Goal: Information Seeking & Learning: Understand process/instructions

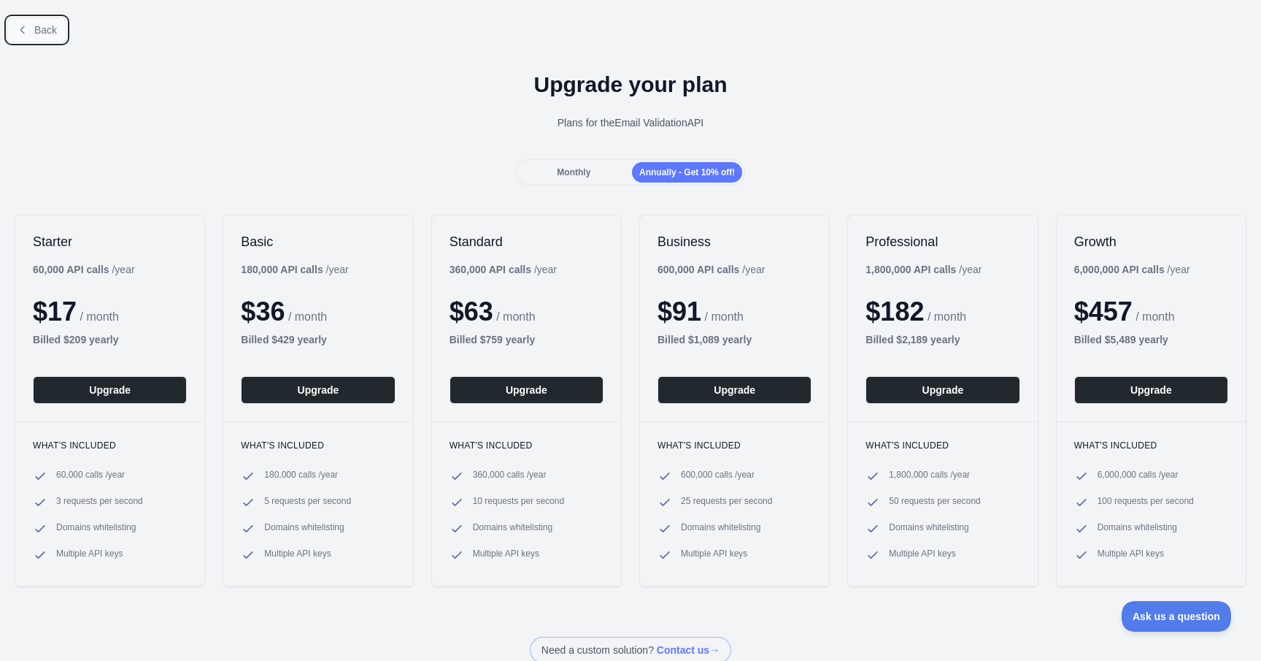
click at [22, 39] on button "Back" at bounding box center [36, 30] width 59 height 25
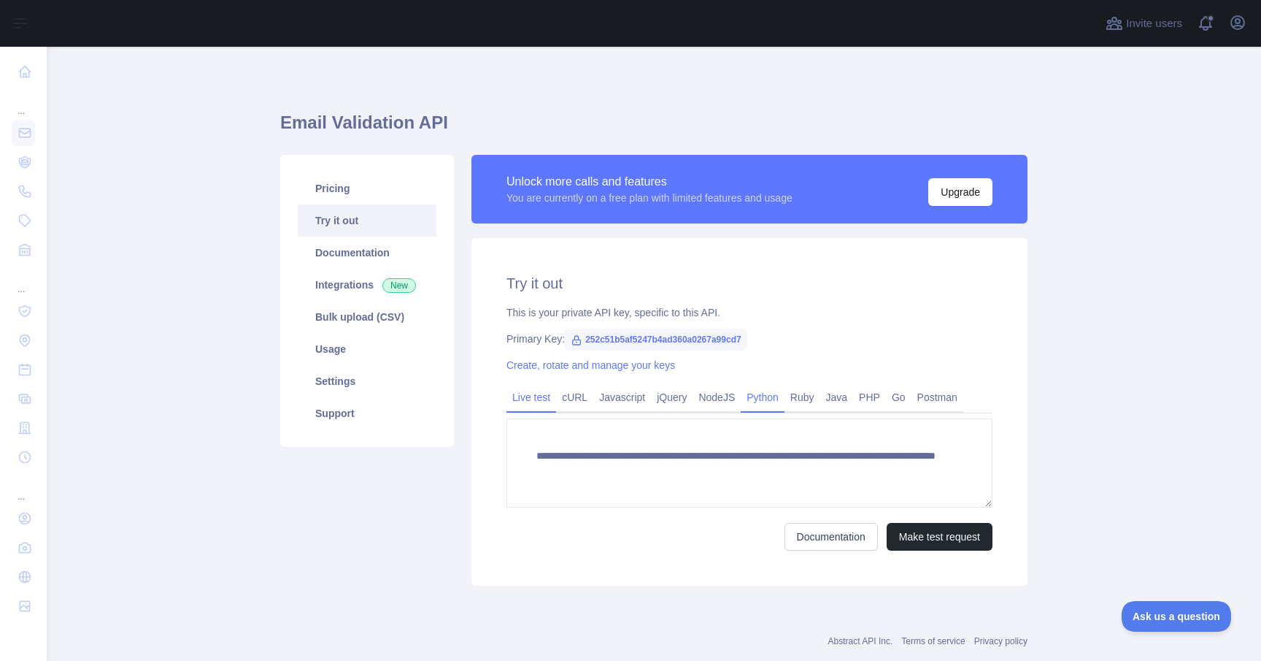
click at [777, 402] on link "Python" at bounding box center [763, 396] width 44 height 23
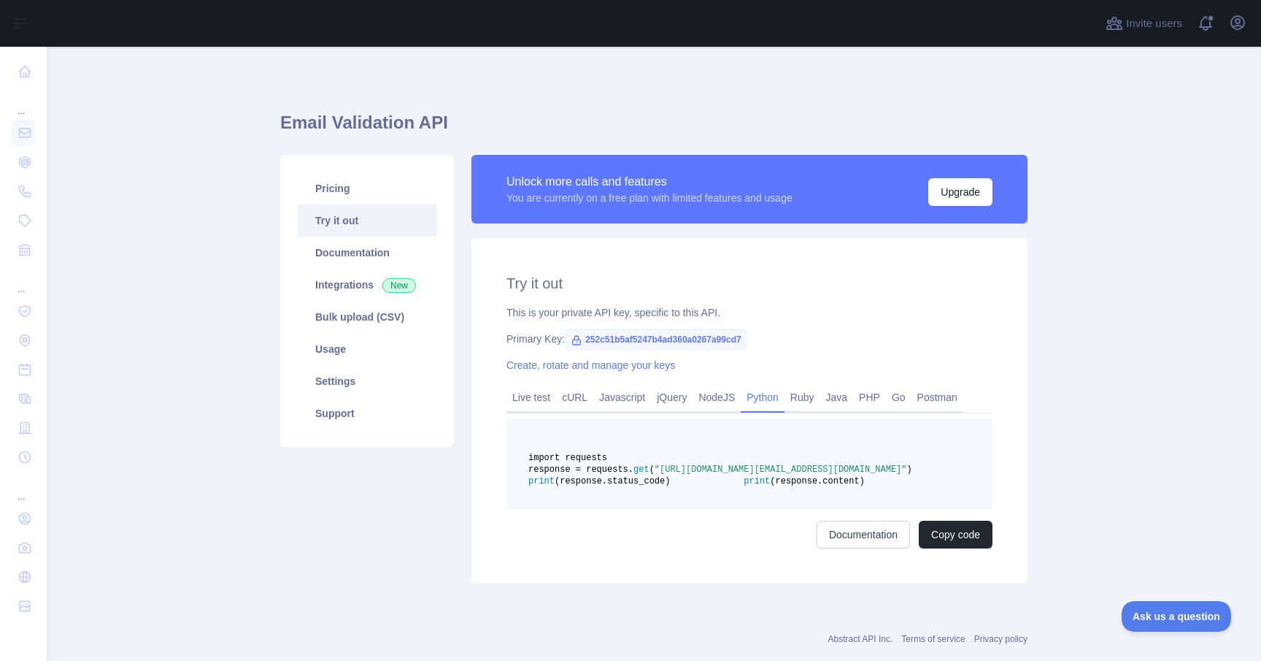
scroll to position [31, 0]
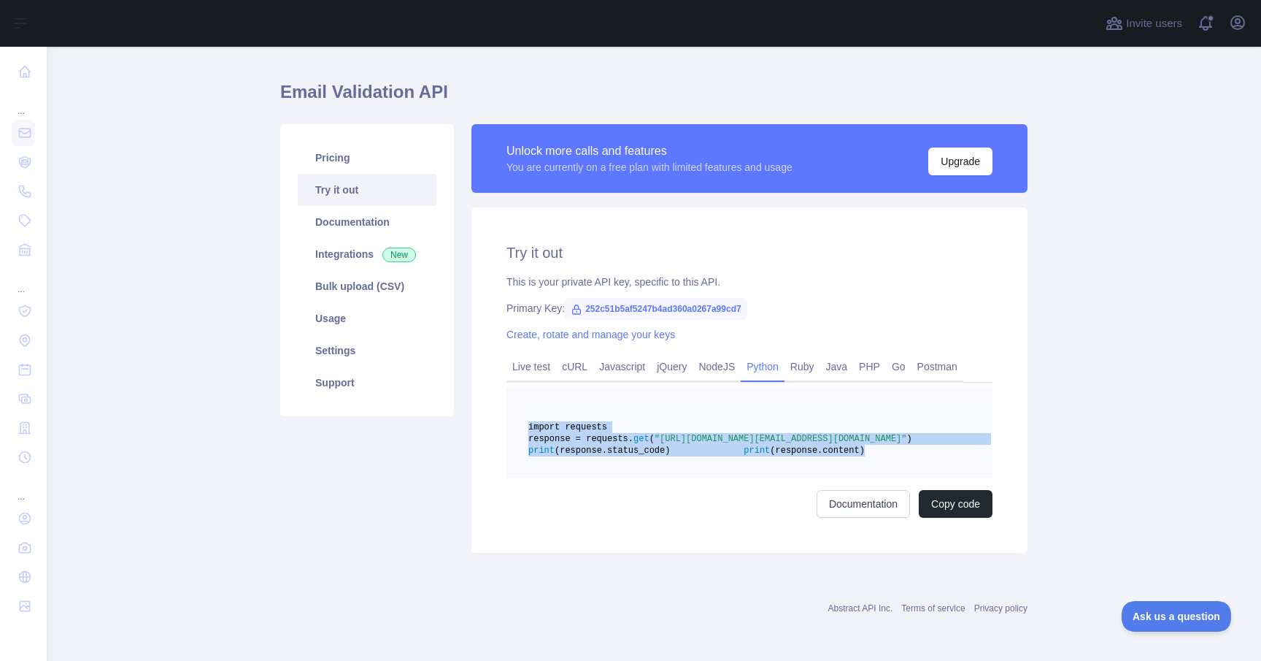
drag, startPoint x: 745, startPoint y: 481, endPoint x: 525, endPoint y: 426, distance: 227.3
click at [525, 426] on pre "import requests response = requests. get ( "[URL][DOMAIN_NAME][EMAIL_ADDRESS][D…" at bounding box center [750, 433] width 486 height 91
copy code "import requests response = requests. get ( "[URL][DOMAIN_NAME][EMAIL_ADDRESS][D…"
click at [551, 372] on link "Live test" at bounding box center [532, 366] width 50 height 23
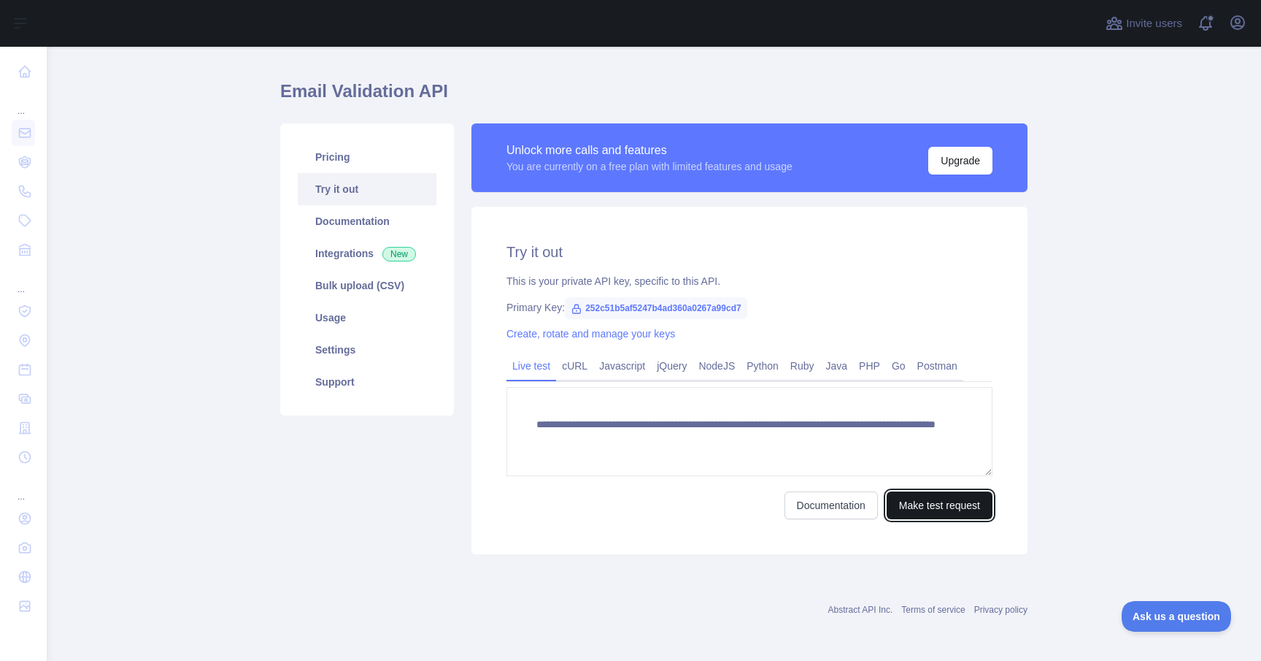
click at [909, 507] on button "Make test request" at bounding box center [940, 505] width 106 height 28
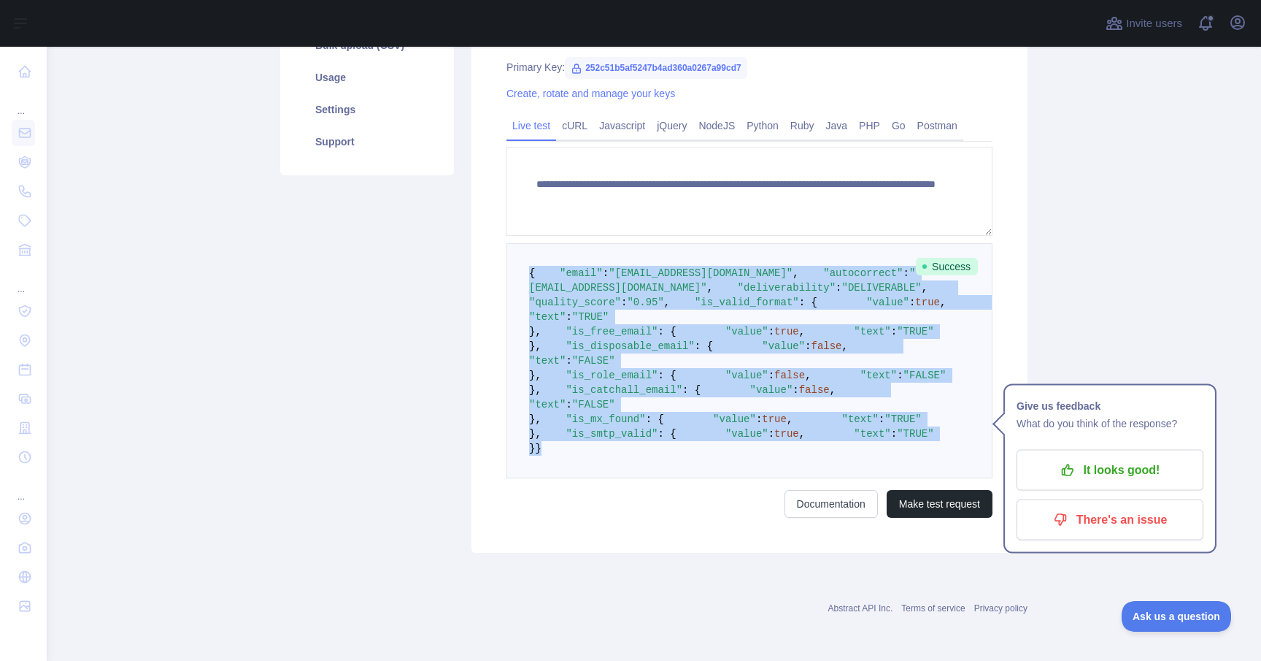
scroll to position [578, 0]
drag, startPoint x: 527, startPoint y: 378, endPoint x: 621, endPoint y: 462, distance: 126.2
click at [621, 462] on pre "{ "email" : "[EMAIL_ADDRESS][DOMAIN_NAME]" , "autocorrect" : "[EMAIL_ADDRESS][D…" at bounding box center [750, 360] width 486 height 235
copy code "{ "email" : "[EMAIL_ADDRESS][DOMAIN_NAME]" , "autocorrect" : "[EMAIL_ADDRESS][D…"
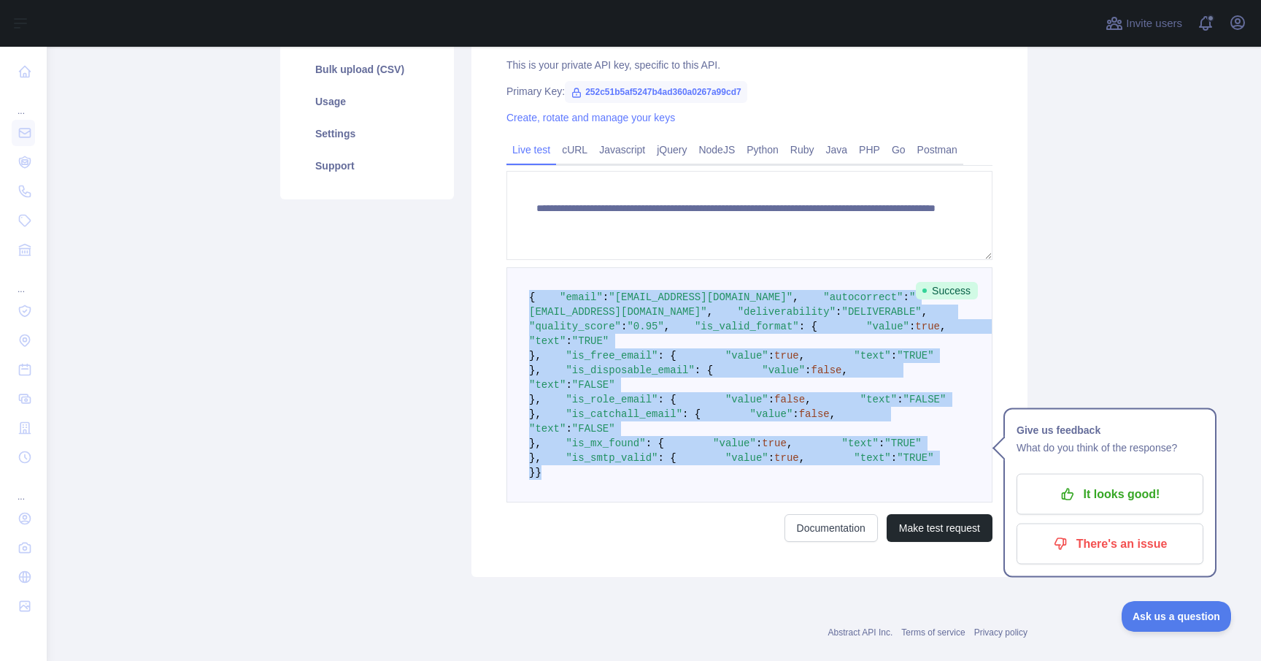
scroll to position [250, 0]
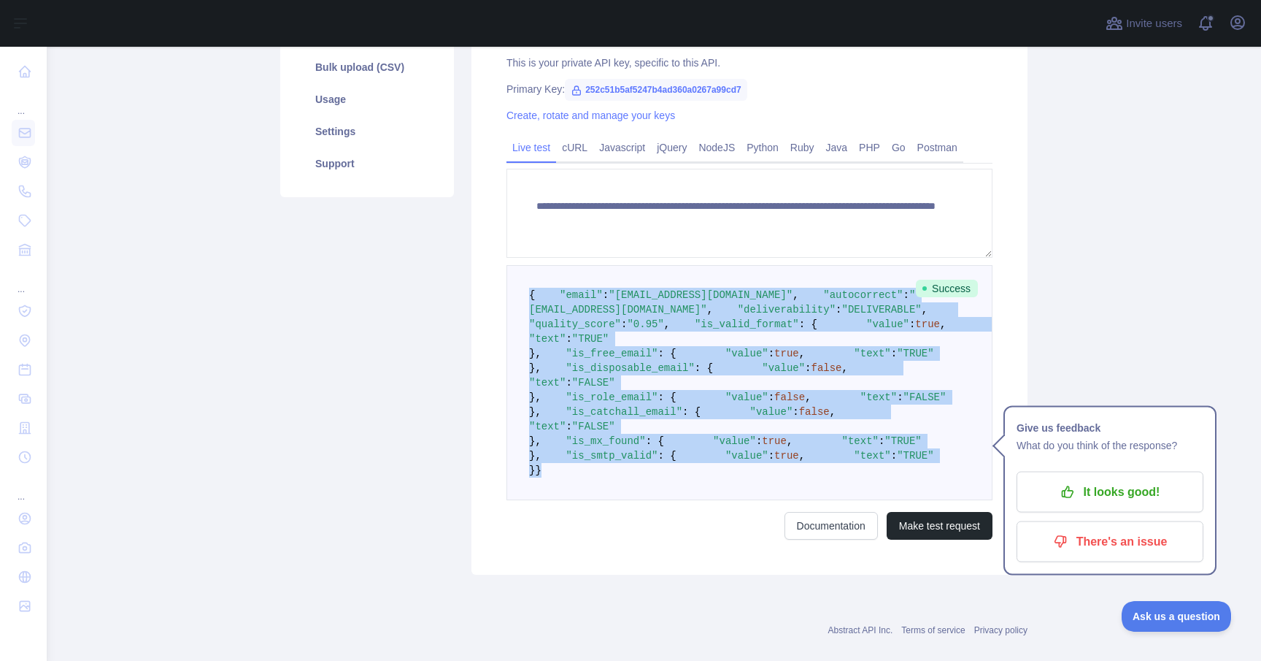
copy code "{ "email" : "[EMAIL_ADDRESS][DOMAIN_NAME]" , "autocorrect" : "[EMAIL_ADDRESS][D…"
click at [782, 150] on link "Python" at bounding box center [763, 147] width 44 height 23
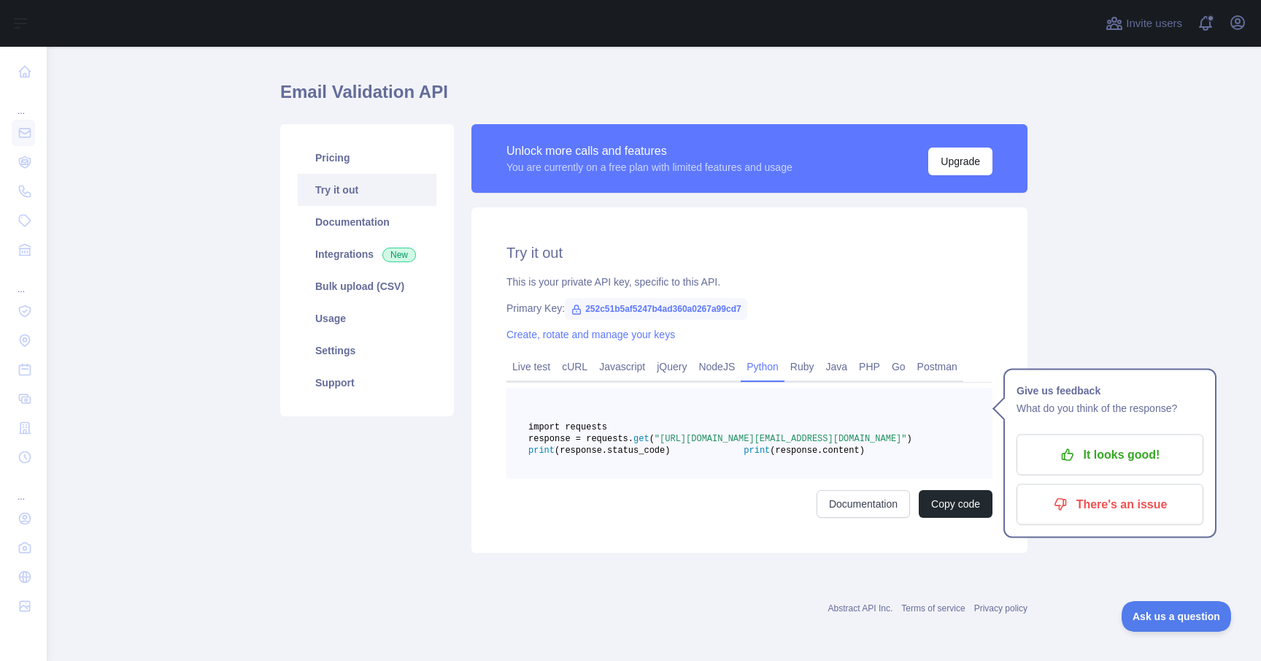
scroll to position [66, 0]
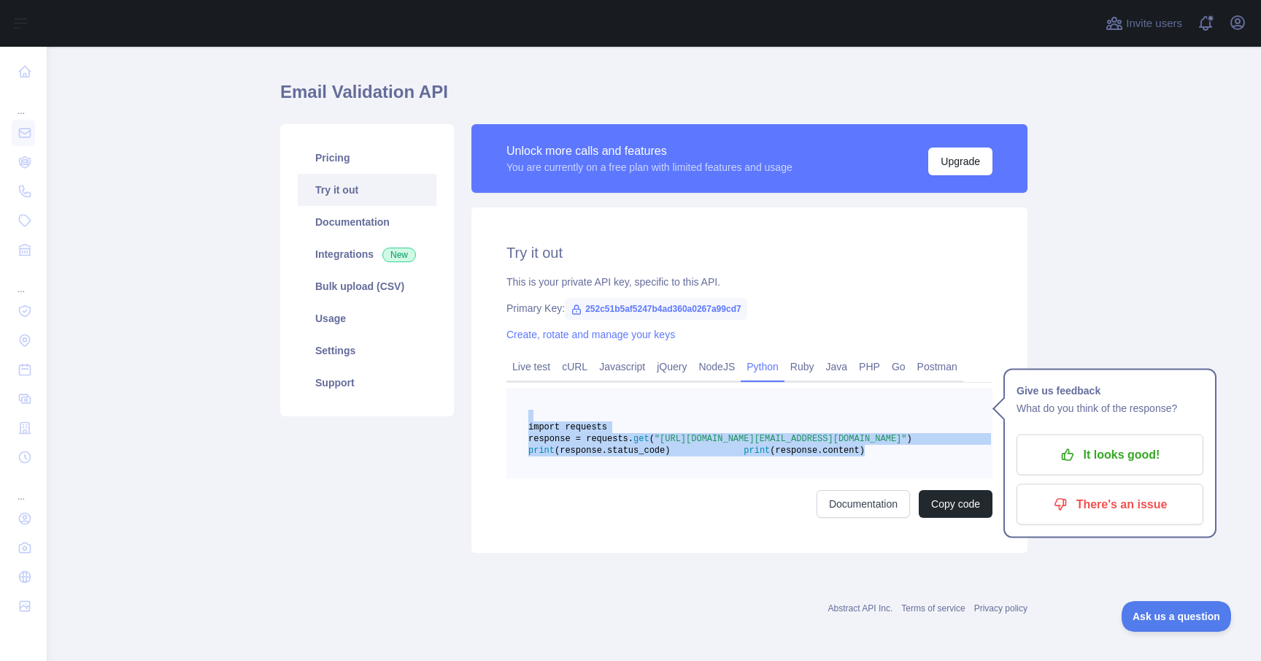
drag, startPoint x: 739, startPoint y: 447, endPoint x: 590, endPoint y: 379, distance: 164.3
click at [590, 388] on pre "import requests response = requests. get ( "[URL][DOMAIN_NAME][EMAIL_ADDRESS][D…" at bounding box center [750, 433] width 486 height 91
copy code "import requests response = requests. get ( "[URL][DOMAIN_NAME][EMAIL_ADDRESS][D…"
click at [541, 355] on link "Live test" at bounding box center [532, 366] width 50 height 23
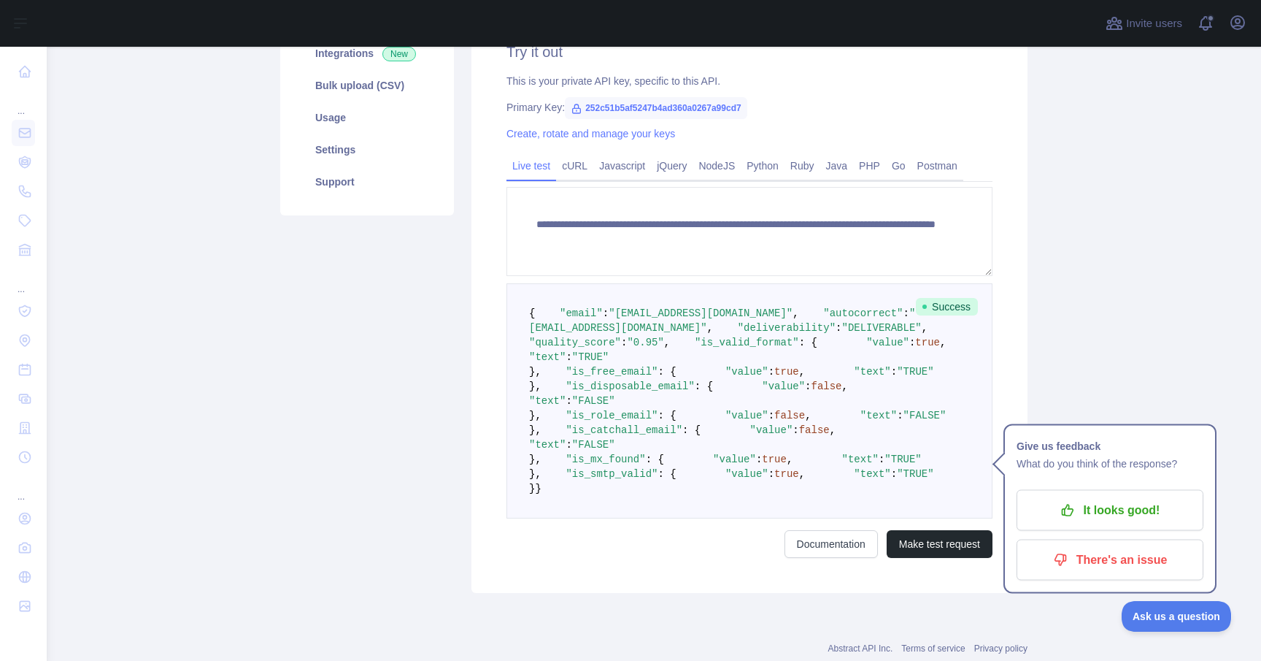
scroll to position [214, 0]
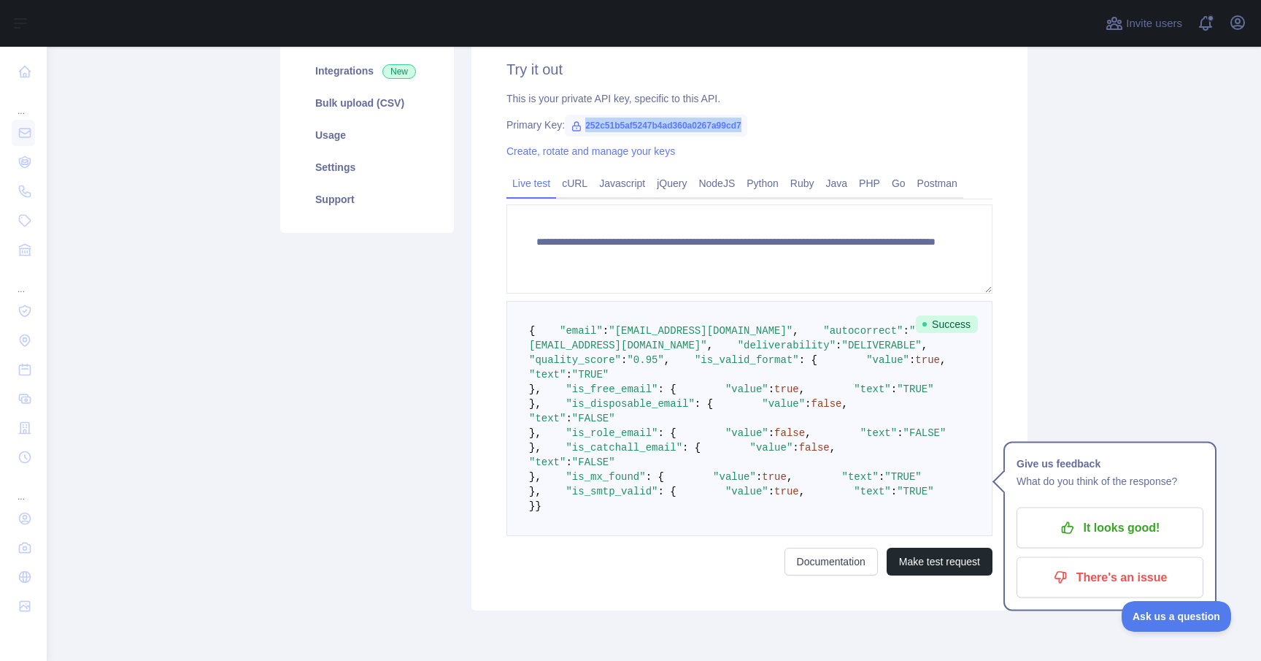
drag, startPoint x: 764, startPoint y: 125, endPoint x: 587, endPoint y: 128, distance: 176.7
click at [587, 128] on span "252c51b5af5247b4ad360a0267a99cd7" at bounding box center [656, 126] width 182 height 22
copy span "252c51b5af5247b4ad360a0267a99cd7"
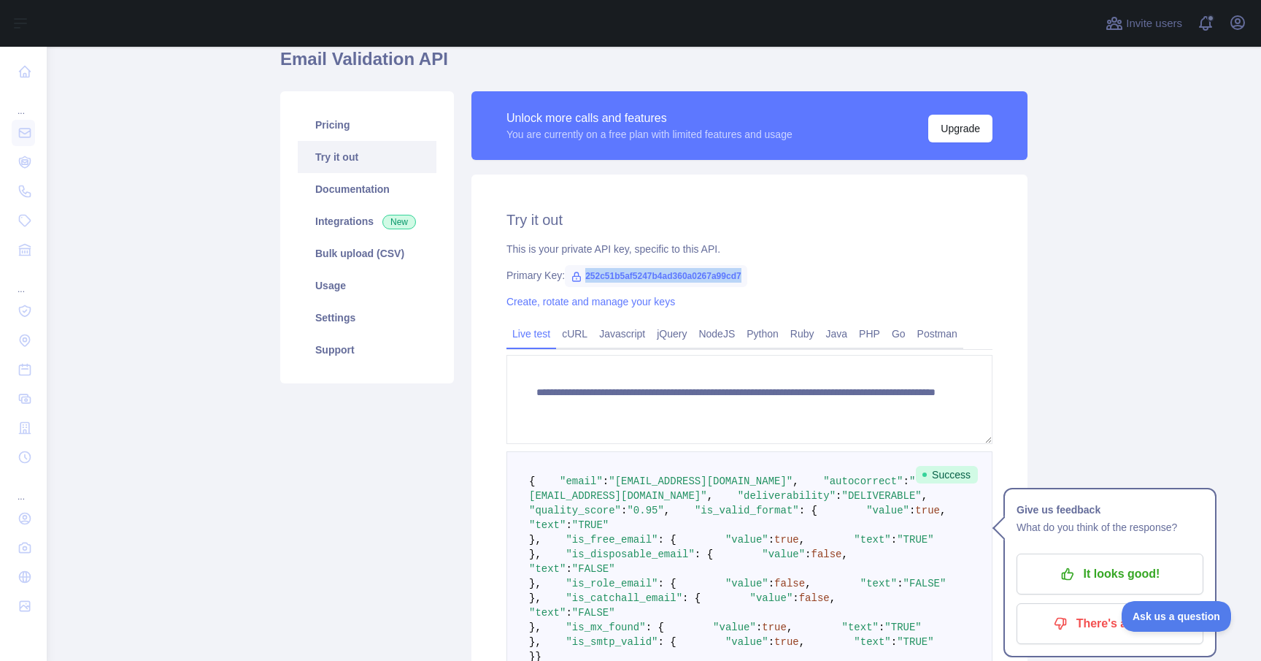
scroll to position [60, 0]
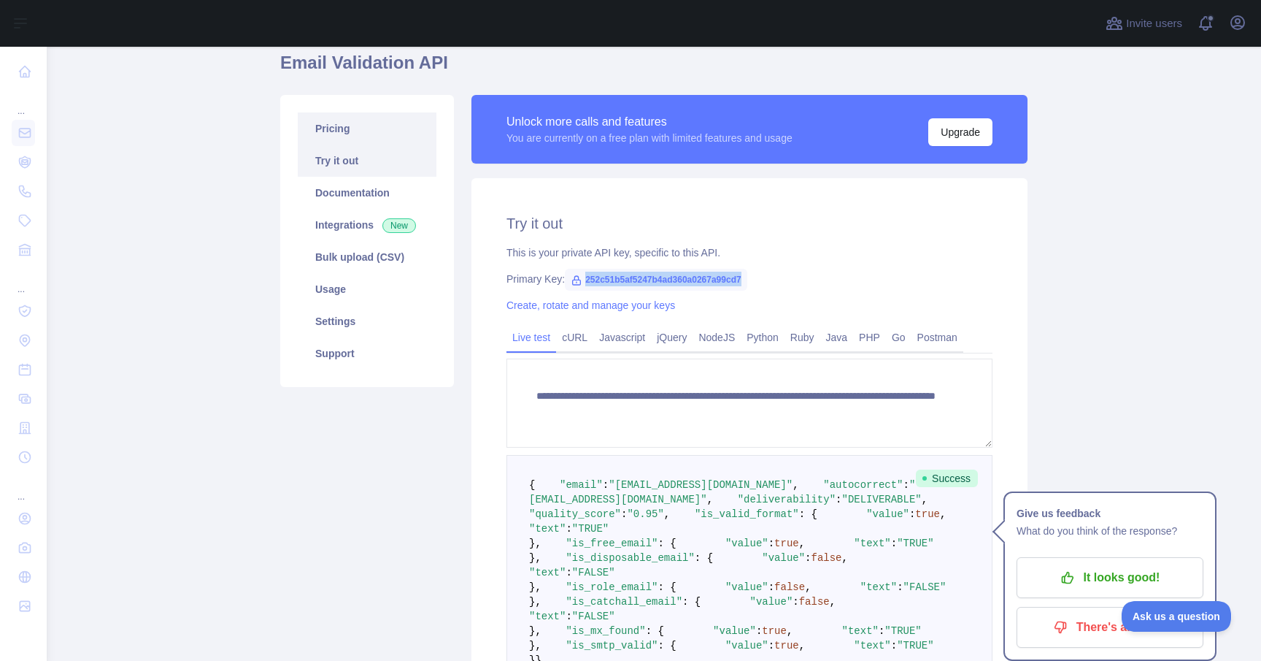
click at [362, 133] on link "Pricing" at bounding box center [367, 128] width 139 height 32
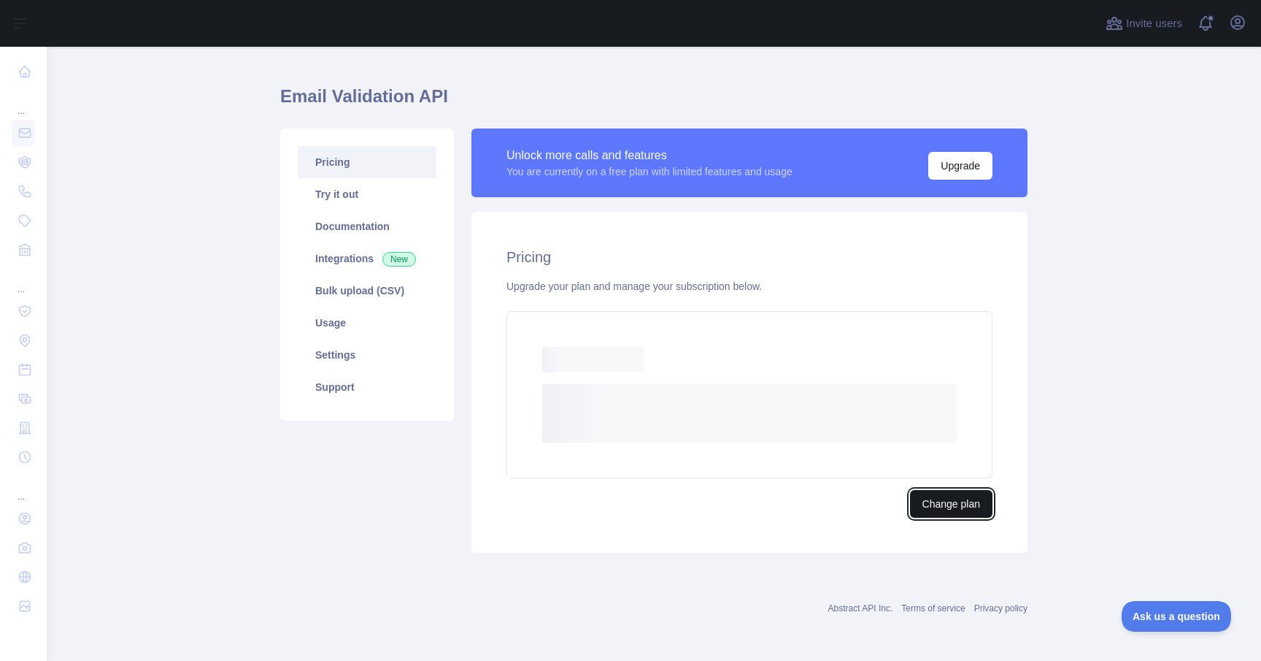
click at [935, 503] on button "Change plan" at bounding box center [951, 504] width 82 height 28
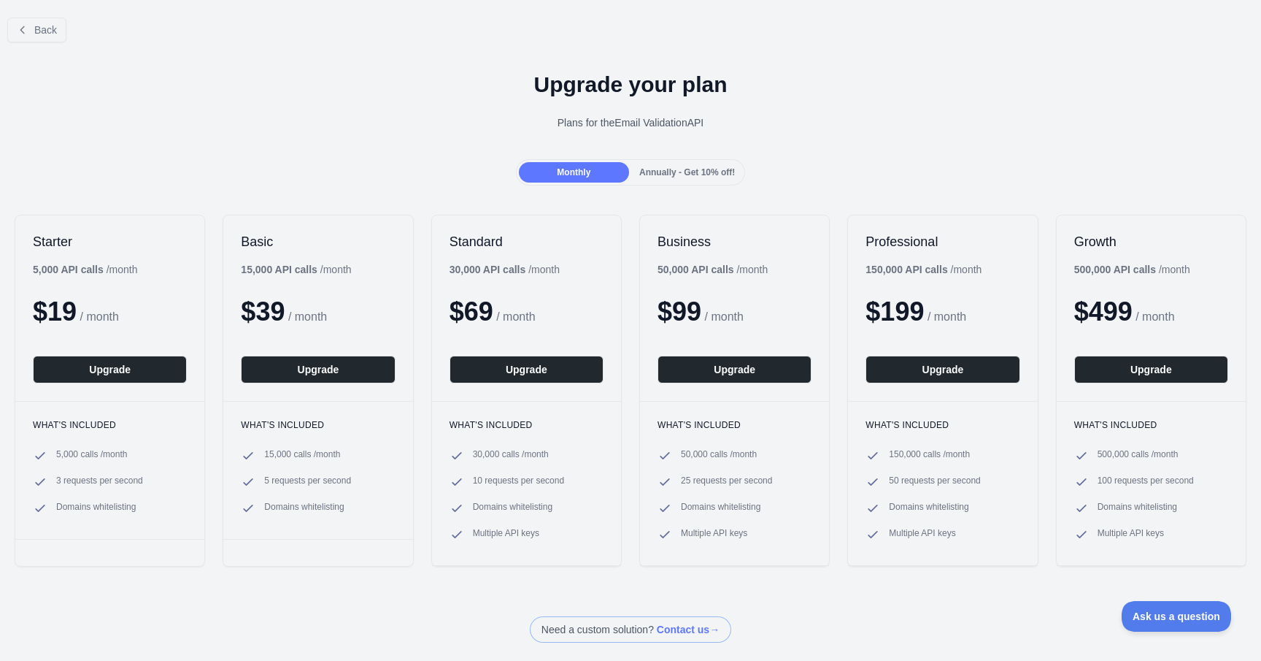
click at [681, 177] on span "Annually - Get 10% off!" at bounding box center [687, 172] width 96 height 10
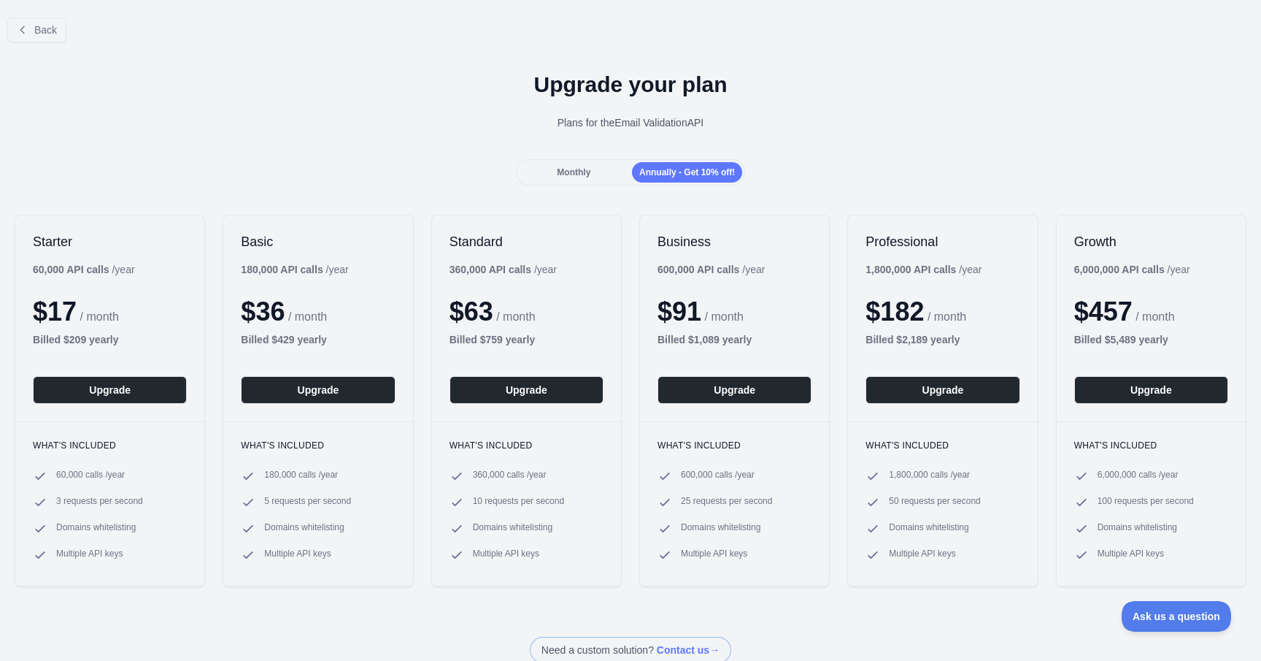
click at [588, 178] on div "Monthly" at bounding box center [574, 172] width 110 height 20
